Goal: Task Accomplishment & Management: Use online tool/utility

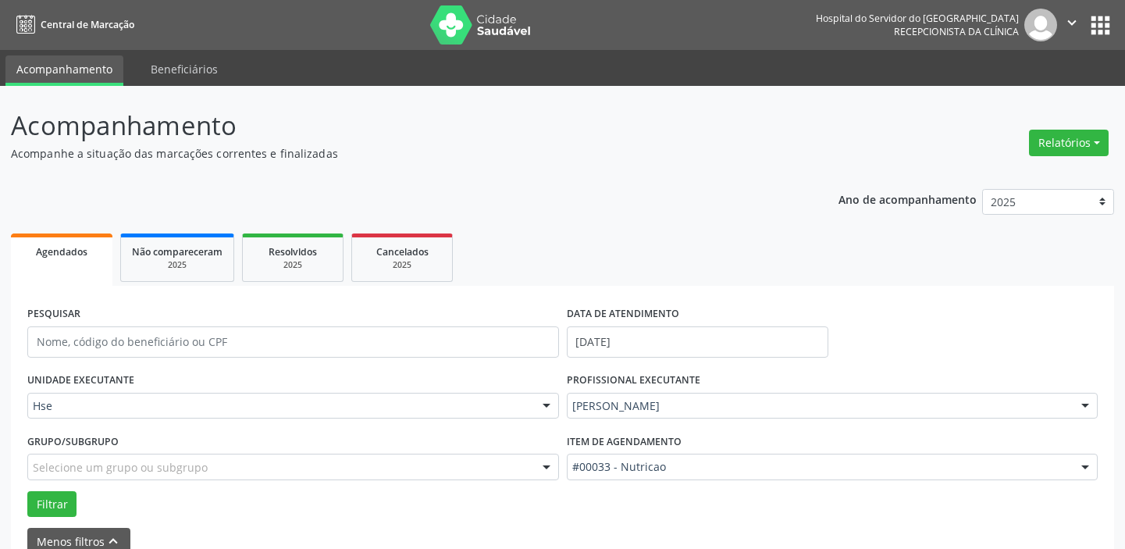
scroll to position [81, 0]
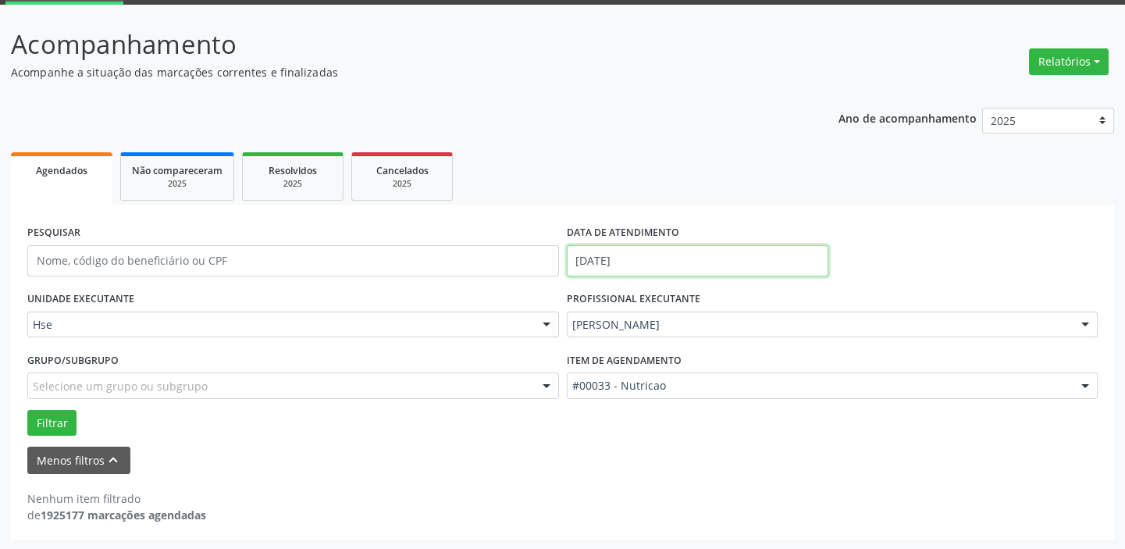
click at [606, 263] on body "Central de Marcação Hospital do Servidor do [GEOGRAPHIC_DATA] Recepcionista da …" at bounding box center [562, 193] width 1125 height 549
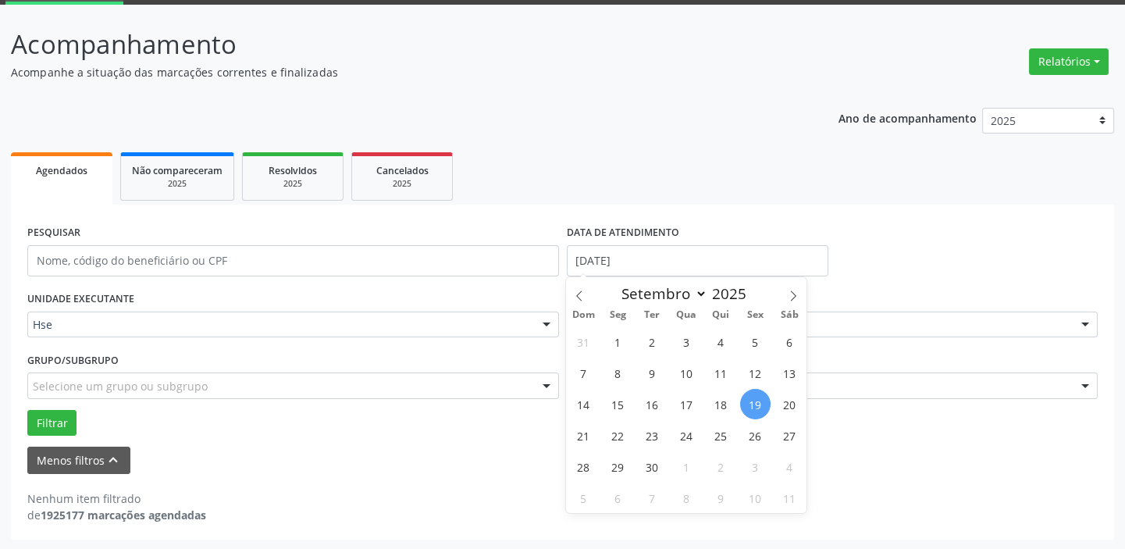
click at [759, 400] on span "19" at bounding box center [755, 404] width 30 height 30
type input "[DATE]"
click at [759, 400] on span "19" at bounding box center [755, 404] width 30 height 30
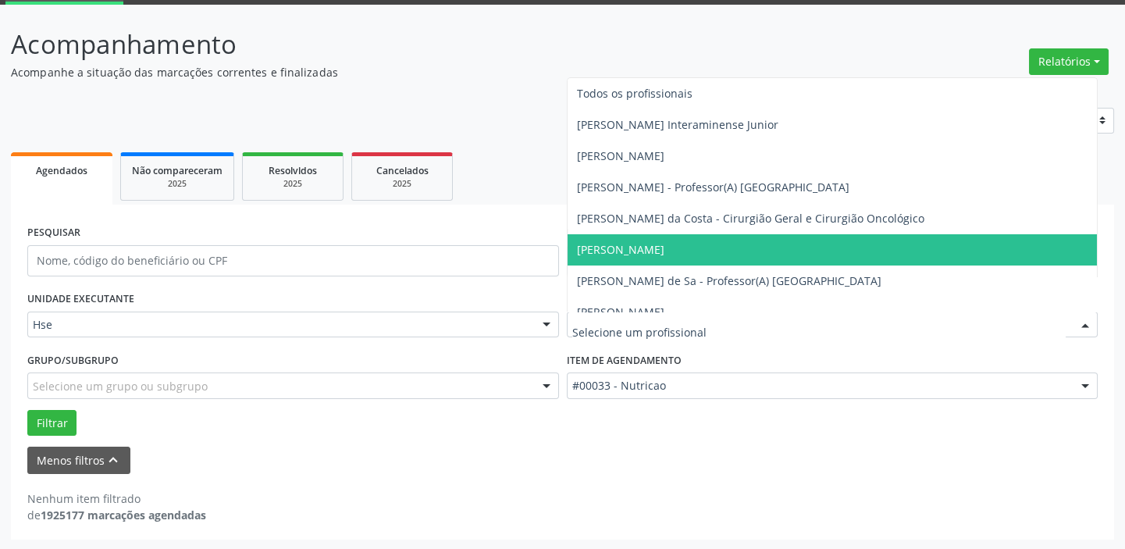
scroll to position [70, 0]
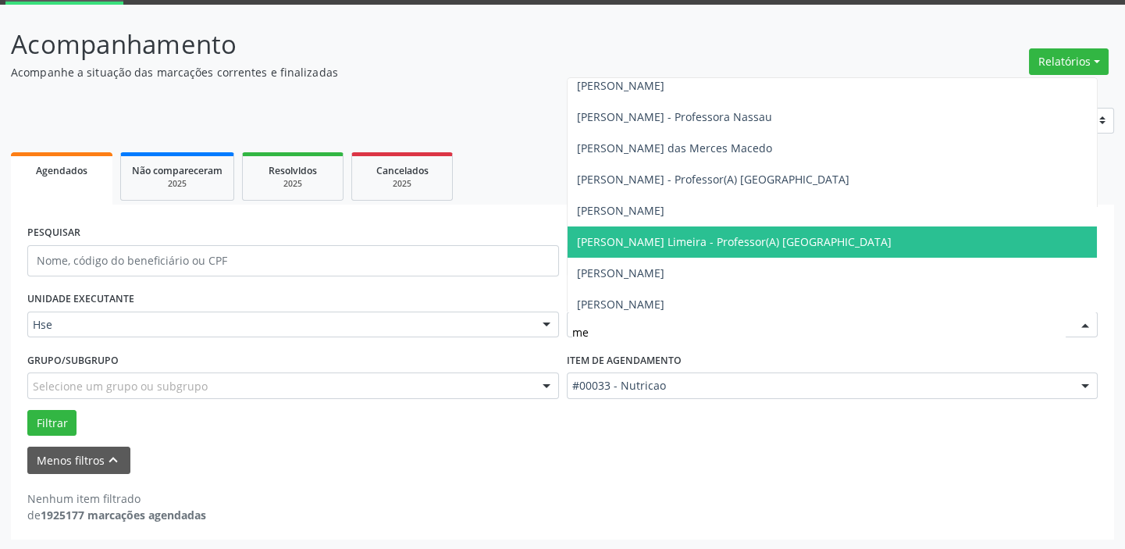
type input "mel"
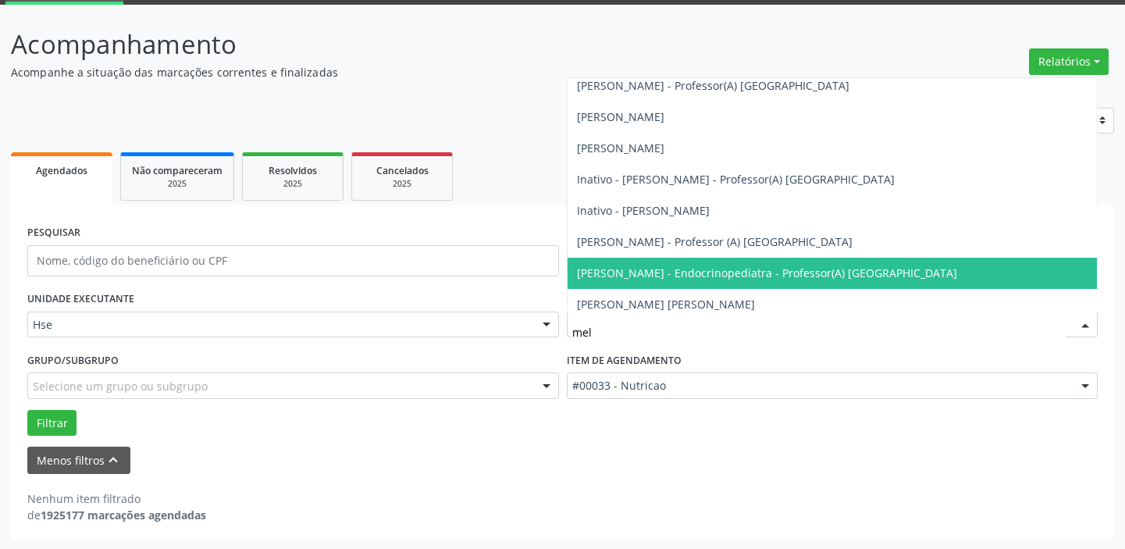
scroll to position [141, 0]
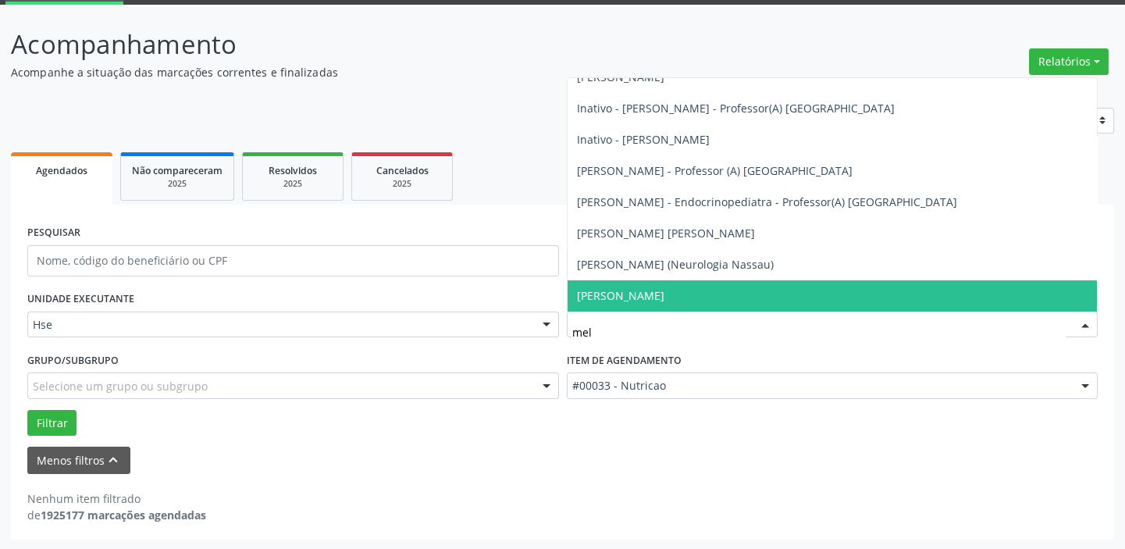
click at [609, 292] on span "[PERSON_NAME]" at bounding box center [620, 295] width 87 height 15
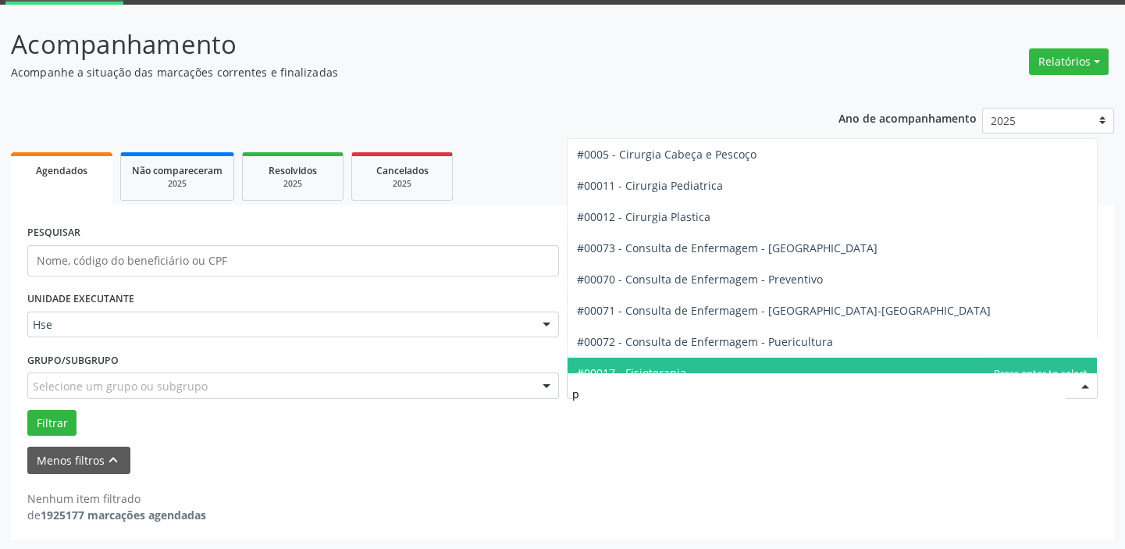
type input "pn"
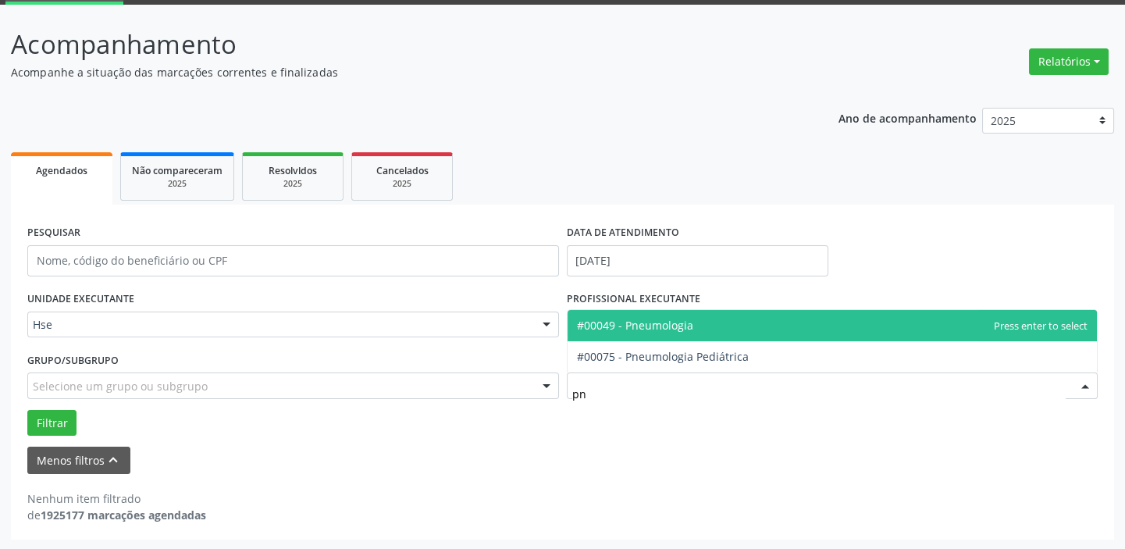
click at [606, 332] on span "#00049 - Pneumologia" at bounding box center [832, 325] width 530 height 31
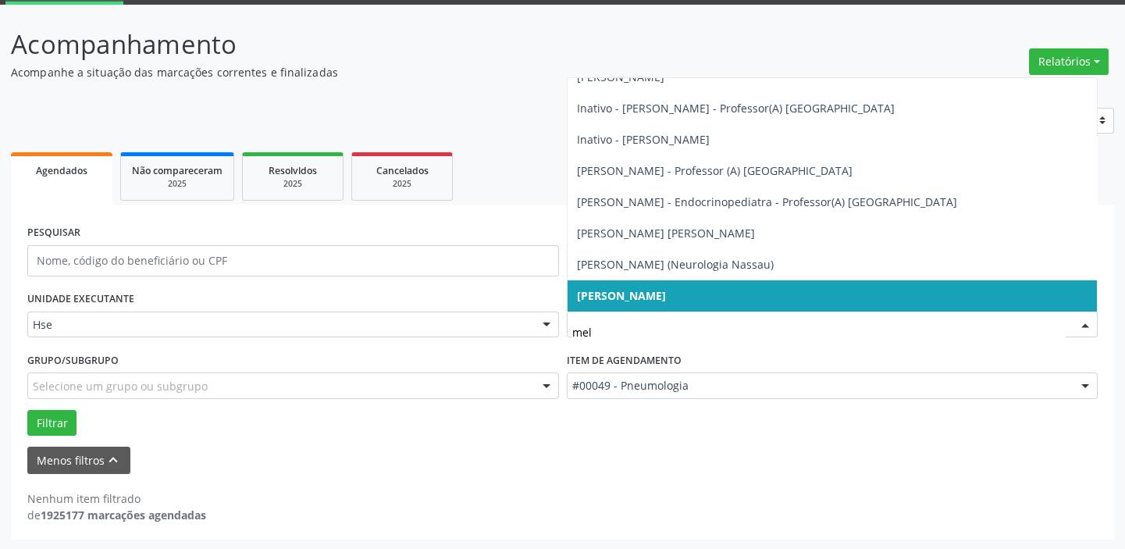
type input "meli"
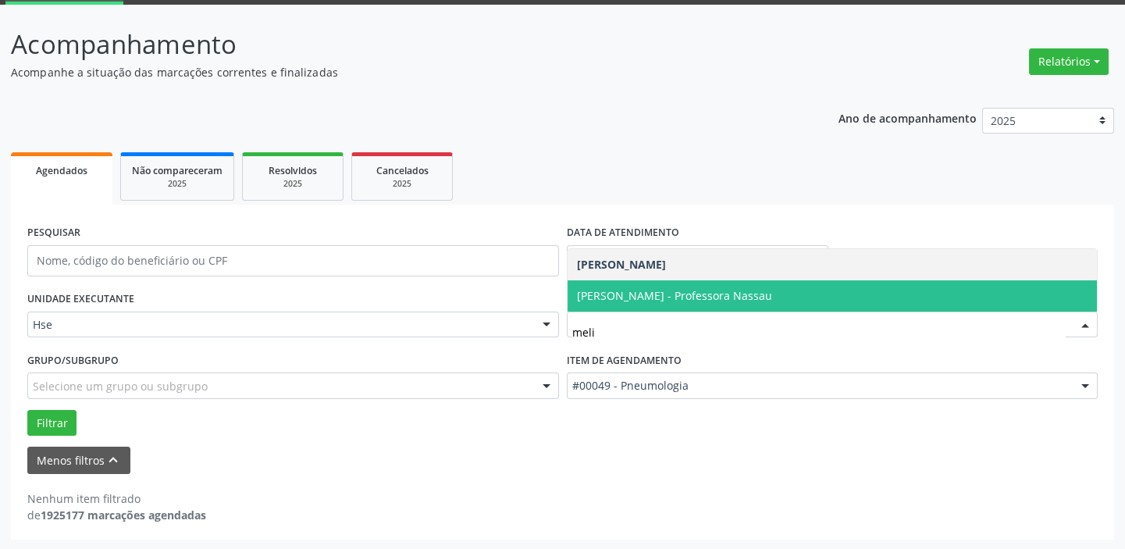
click at [679, 294] on span "[PERSON_NAME] - Professora Nassau" at bounding box center [674, 295] width 195 height 15
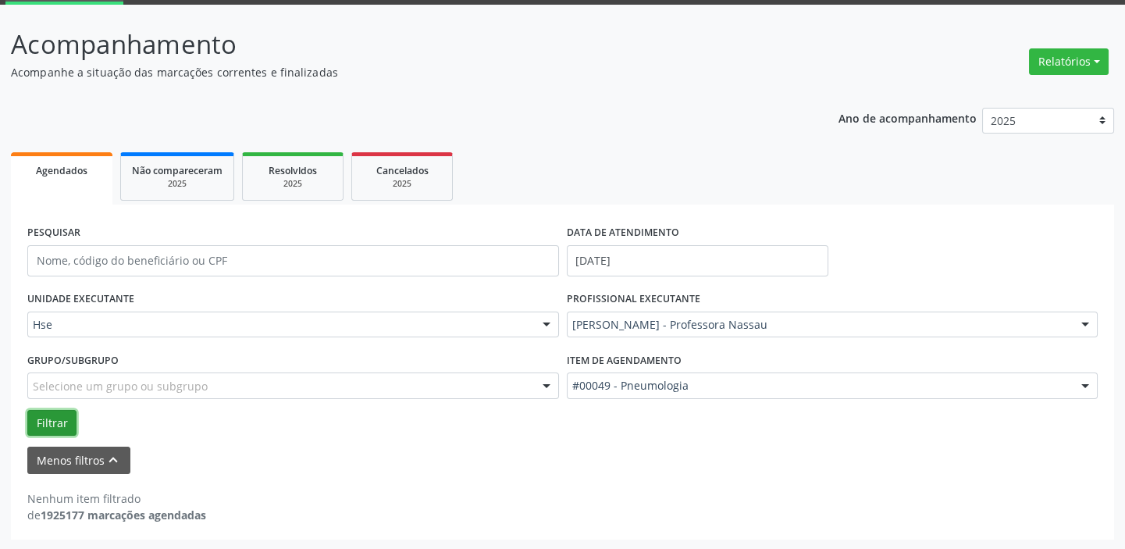
click at [43, 424] on button "Filtrar" at bounding box center [51, 423] width 49 height 27
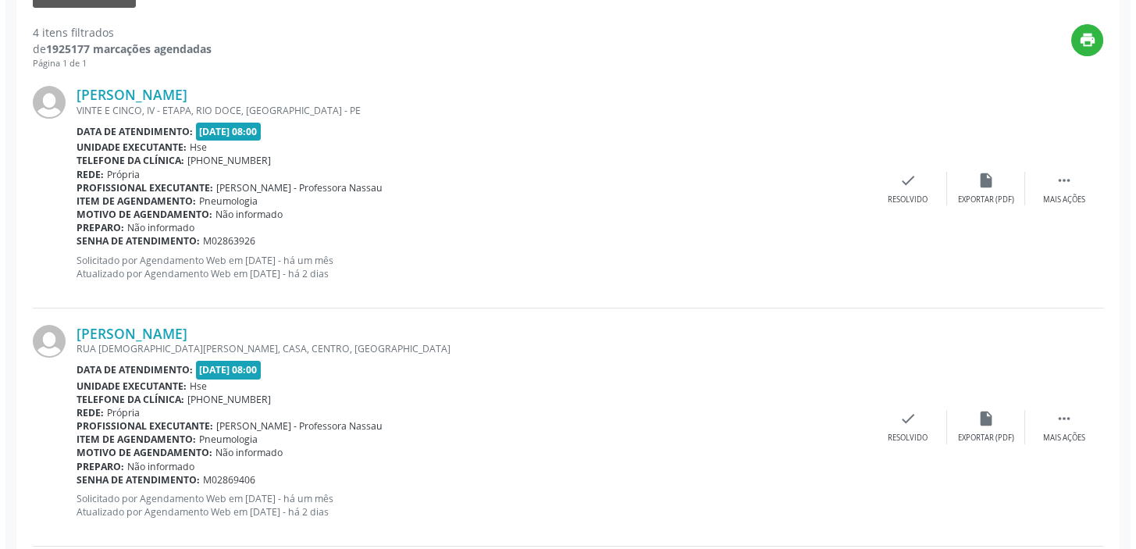
scroll to position [407, 0]
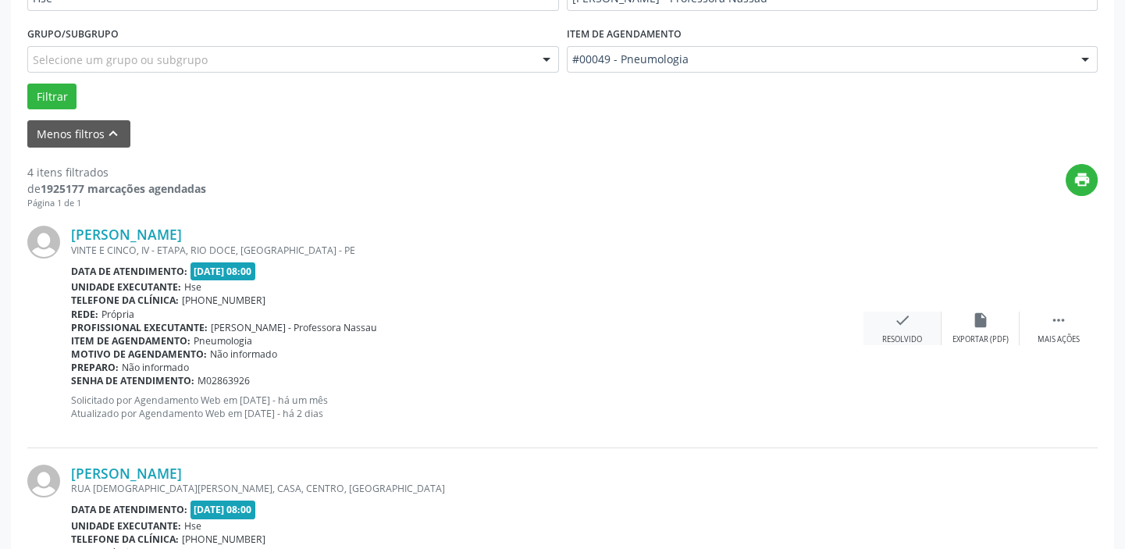
click at [883, 334] on div "Resolvido" at bounding box center [902, 339] width 40 height 11
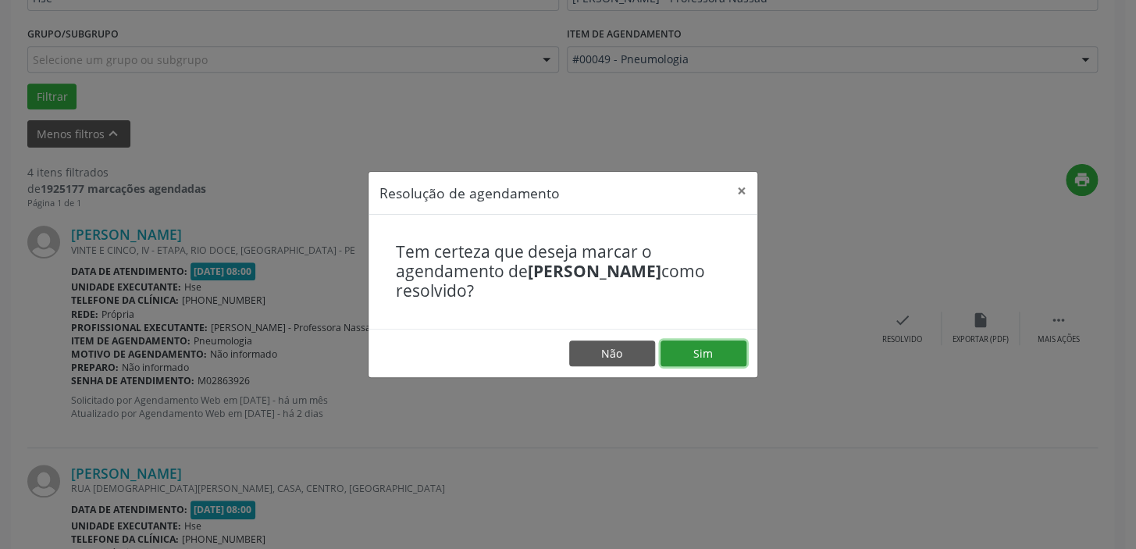
click at [677, 357] on button "Sim" at bounding box center [703, 353] width 86 height 27
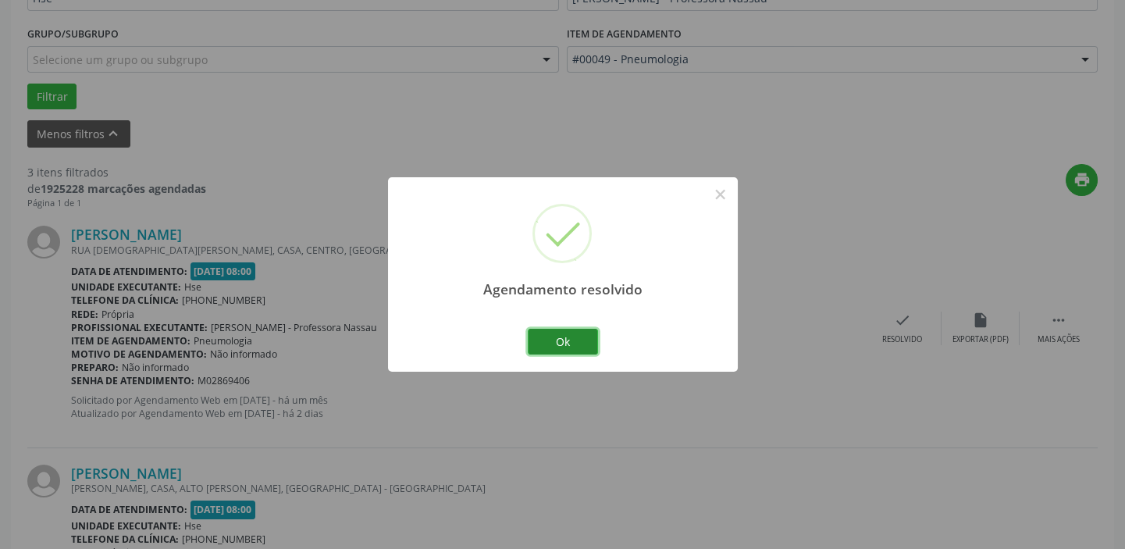
click at [567, 338] on button "Ok" at bounding box center [563, 342] width 70 height 27
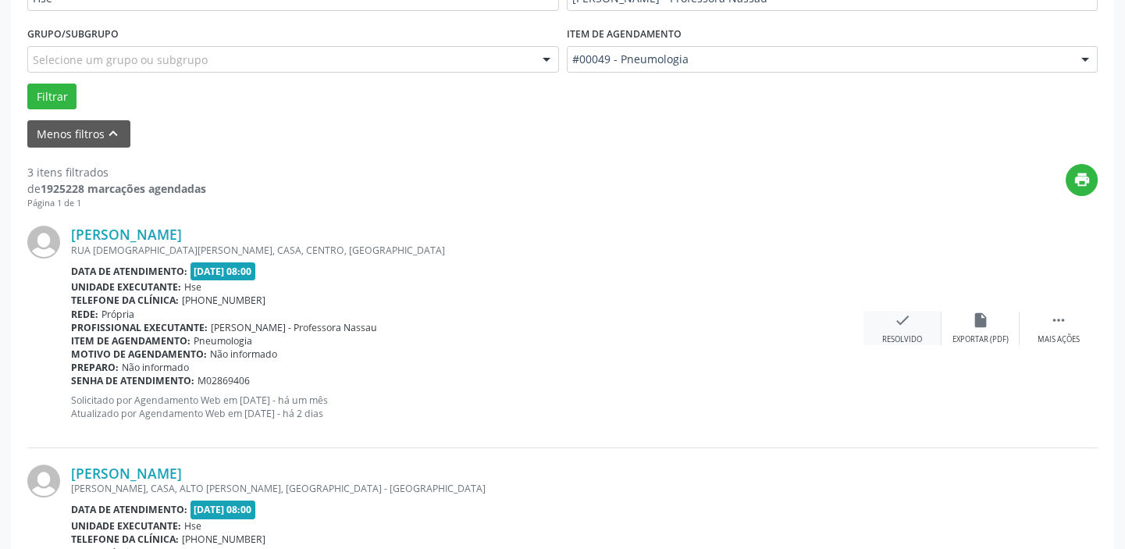
click at [896, 328] on div "check Resolvido" at bounding box center [902, 328] width 78 height 34
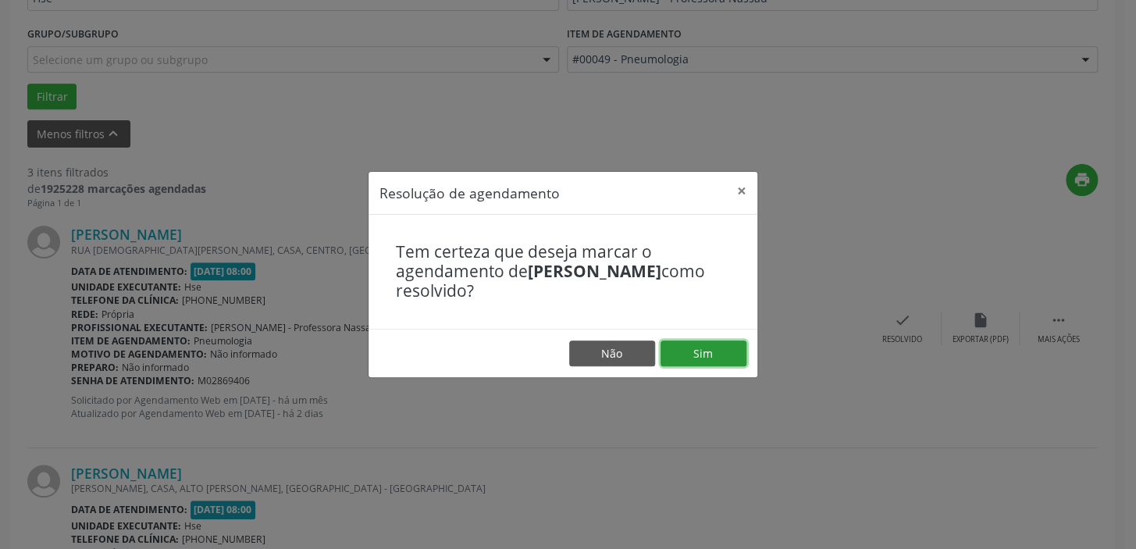
click at [723, 347] on button "Sim" at bounding box center [703, 353] width 86 height 27
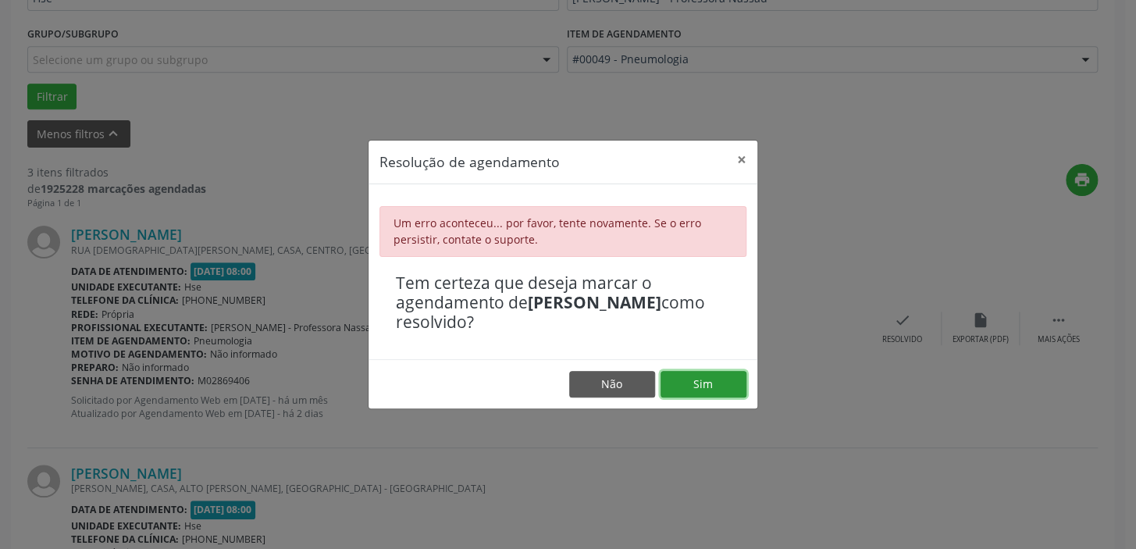
click at [679, 382] on button "Sim" at bounding box center [703, 384] width 86 height 27
click at [742, 161] on button "×" at bounding box center [741, 159] width 31 height 38
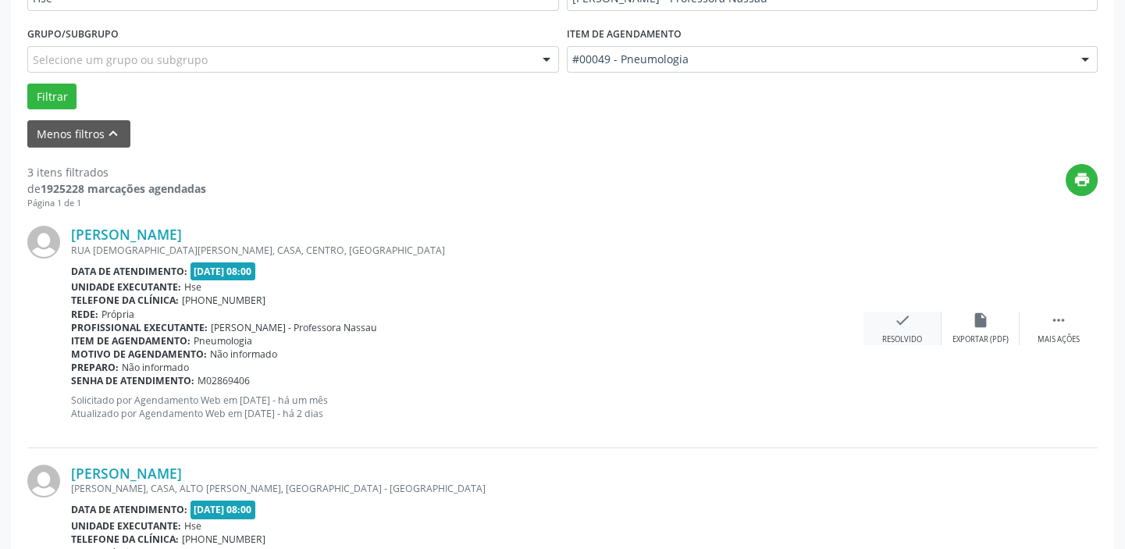
click at [905, 337] on div "Resolvido" at bounding box center [902, 339] width 40 height 11
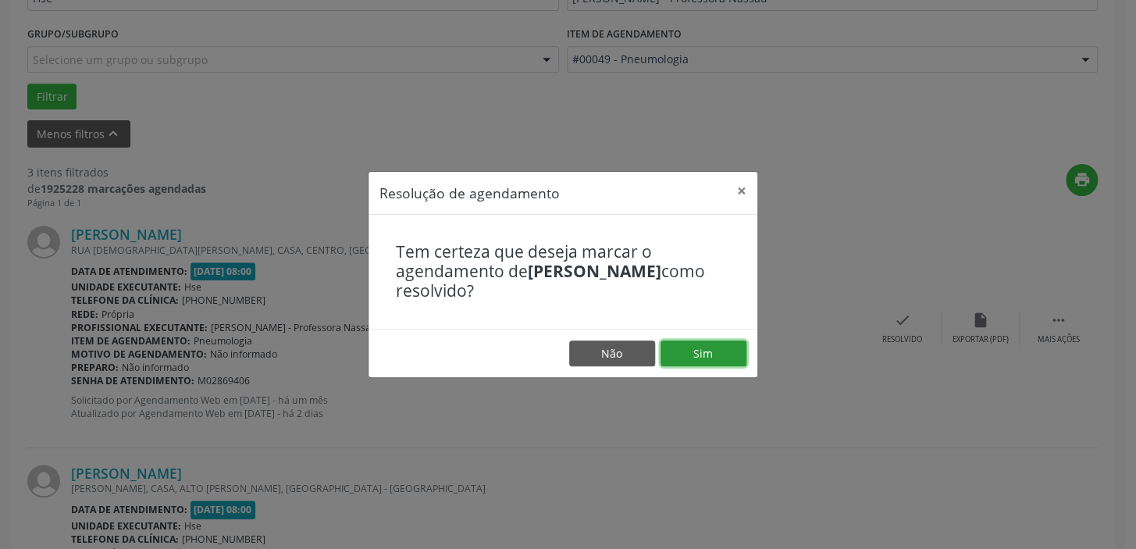
click at [702, 360] on button "Sim" at bounding box center [703, 353] width 86 height 27
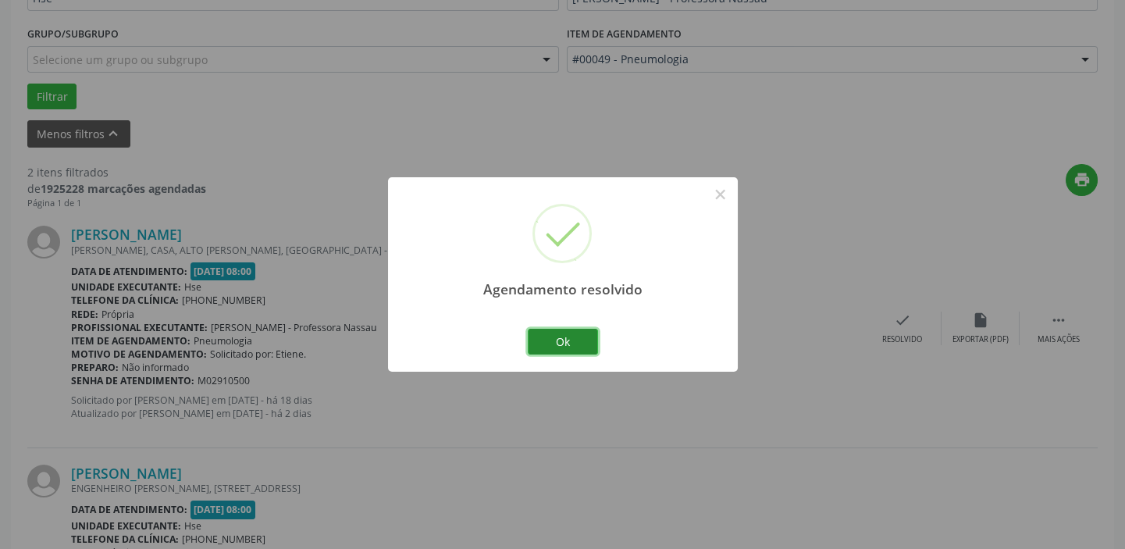
click at [558, 339] on button "Ok" at bounding box center [563, 342] width 70 height 27
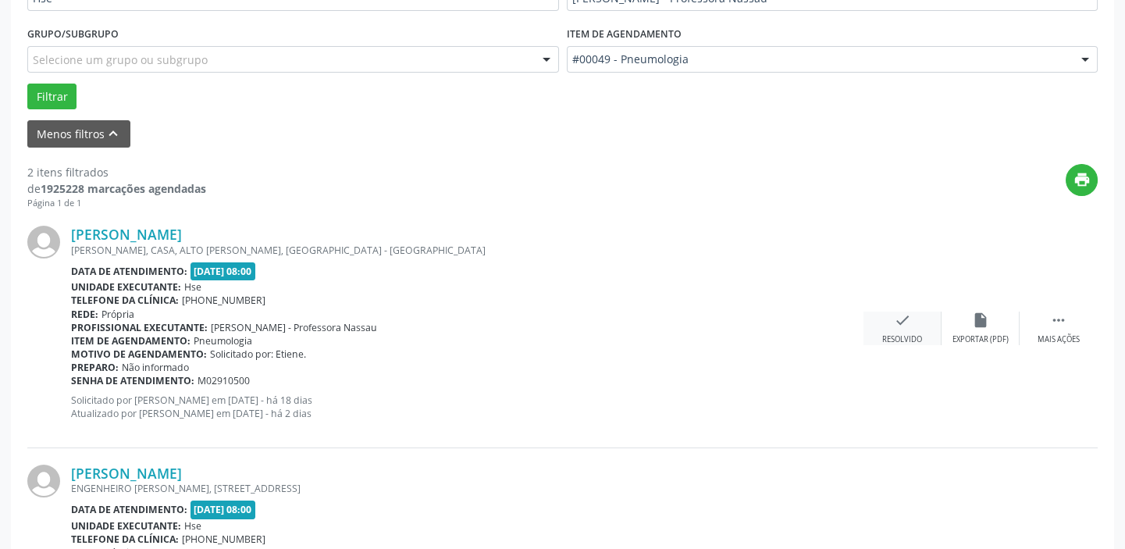
click at [890, 327] on div "check Resolvido" at bounding box center [902, 328] width 78 height 34
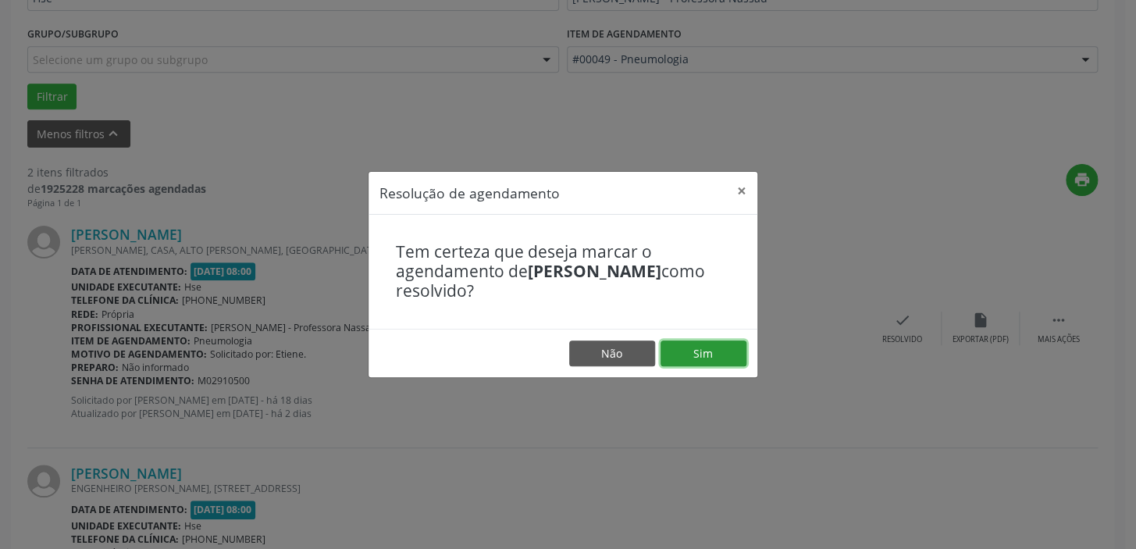
click at [698, 343] on button "Sim" at bounding box center [703, 353] width 86 height 27
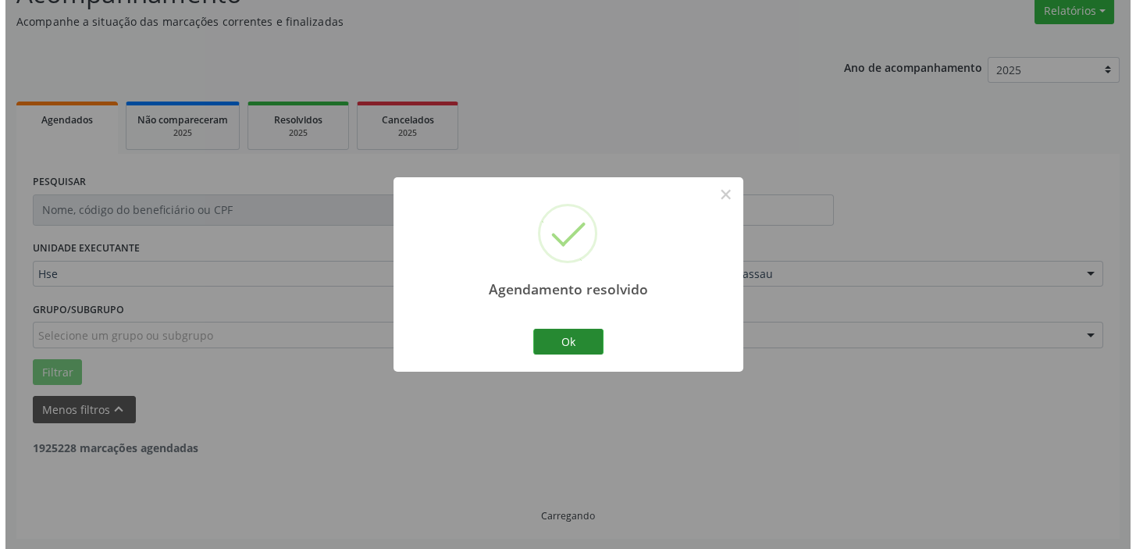
scroll to position [332, 0]
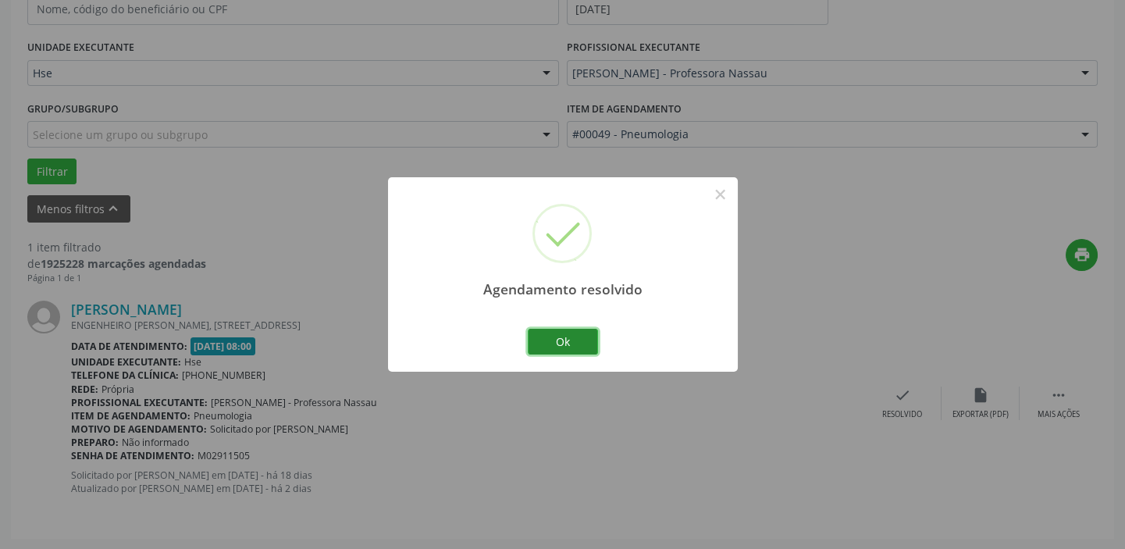
click at [556, 338] on button "Ok" at bounding box center [563, 342] width 70 height 27
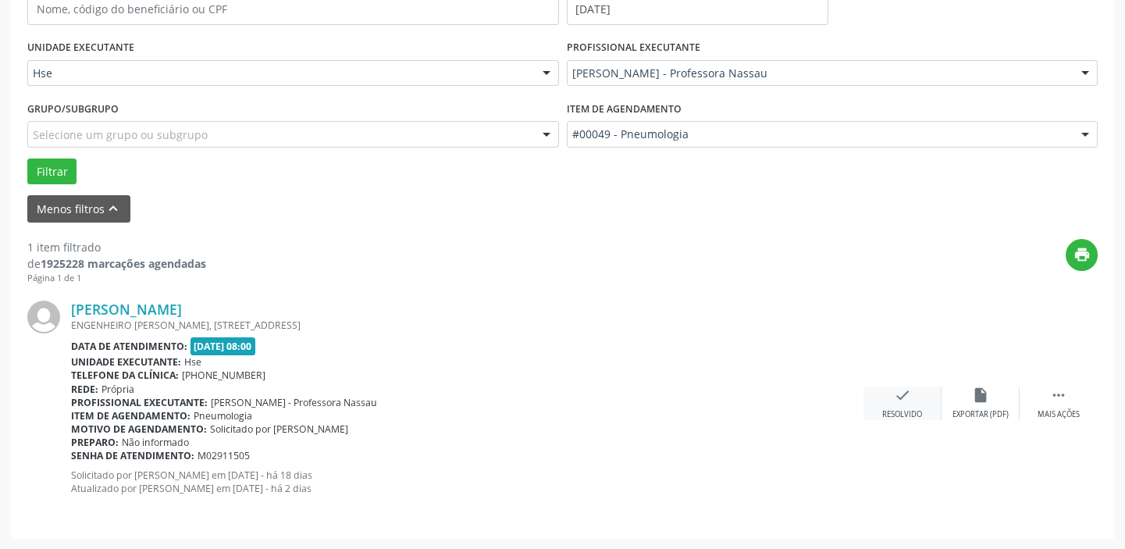
click at [913, 390] on div "check Resolvido" at bounding box center [902, 403] width 78 height 34
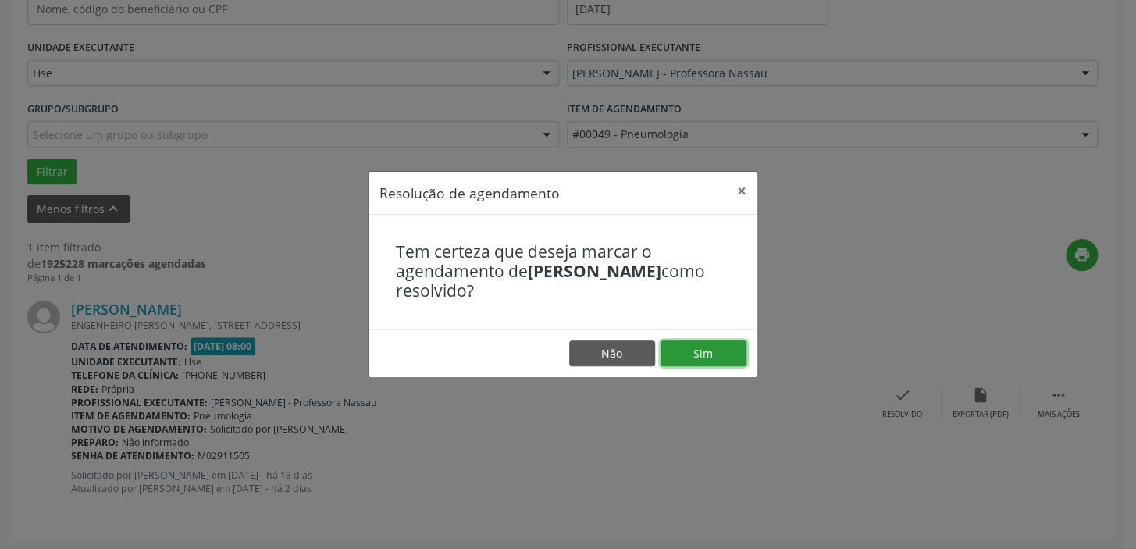
click at [695, 356] on button "Sim" at bounding box center [703, 353] width 86 height 27
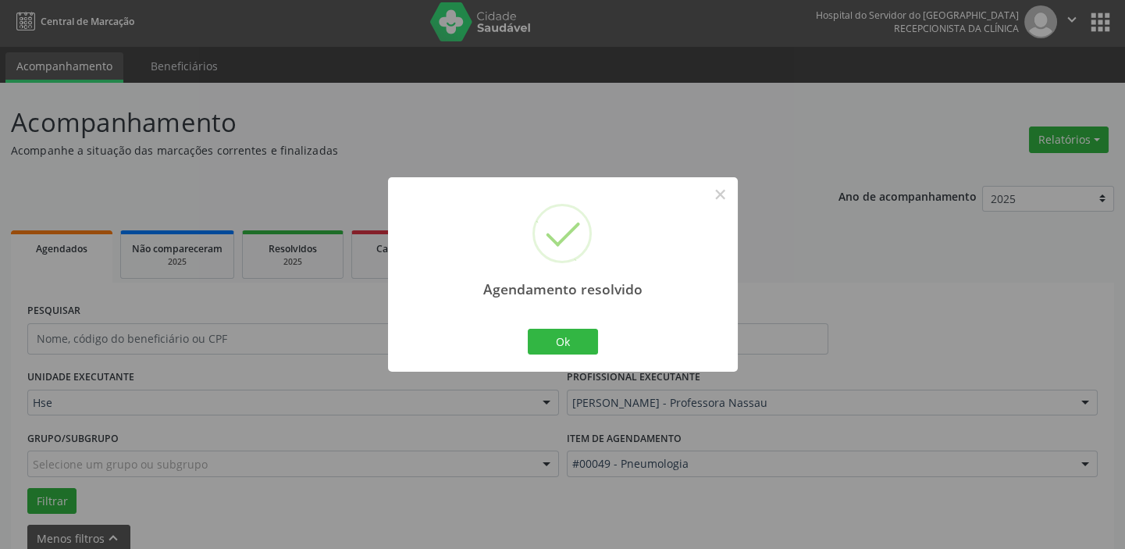
scroll to position [0, 0]
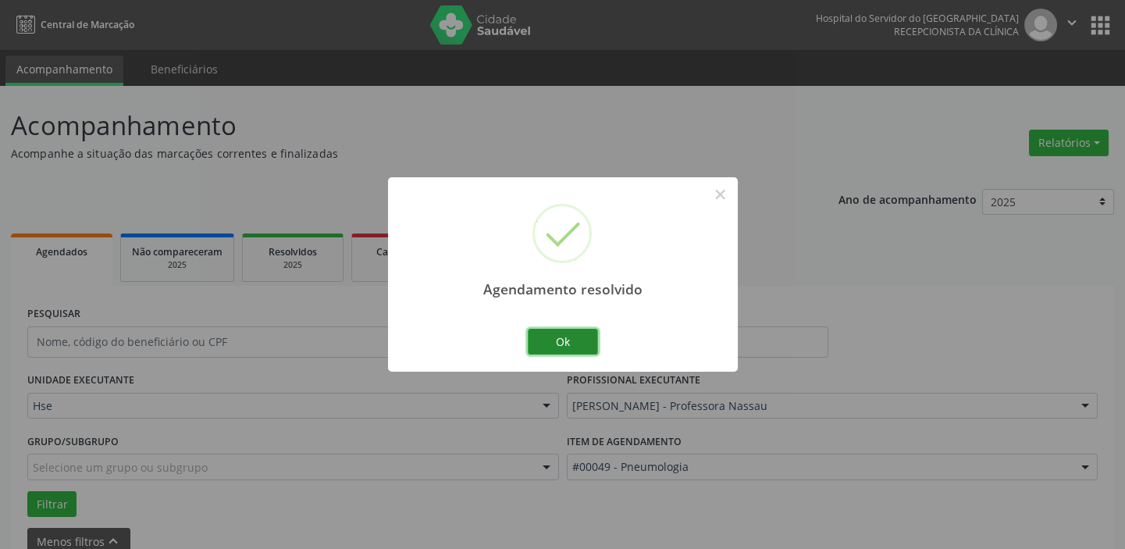
click at [575, 332] on button "Ok" at bounding box center [563, 342] width 70 height 27
